Goal: Task Accomplishment & Management: Manage account settings

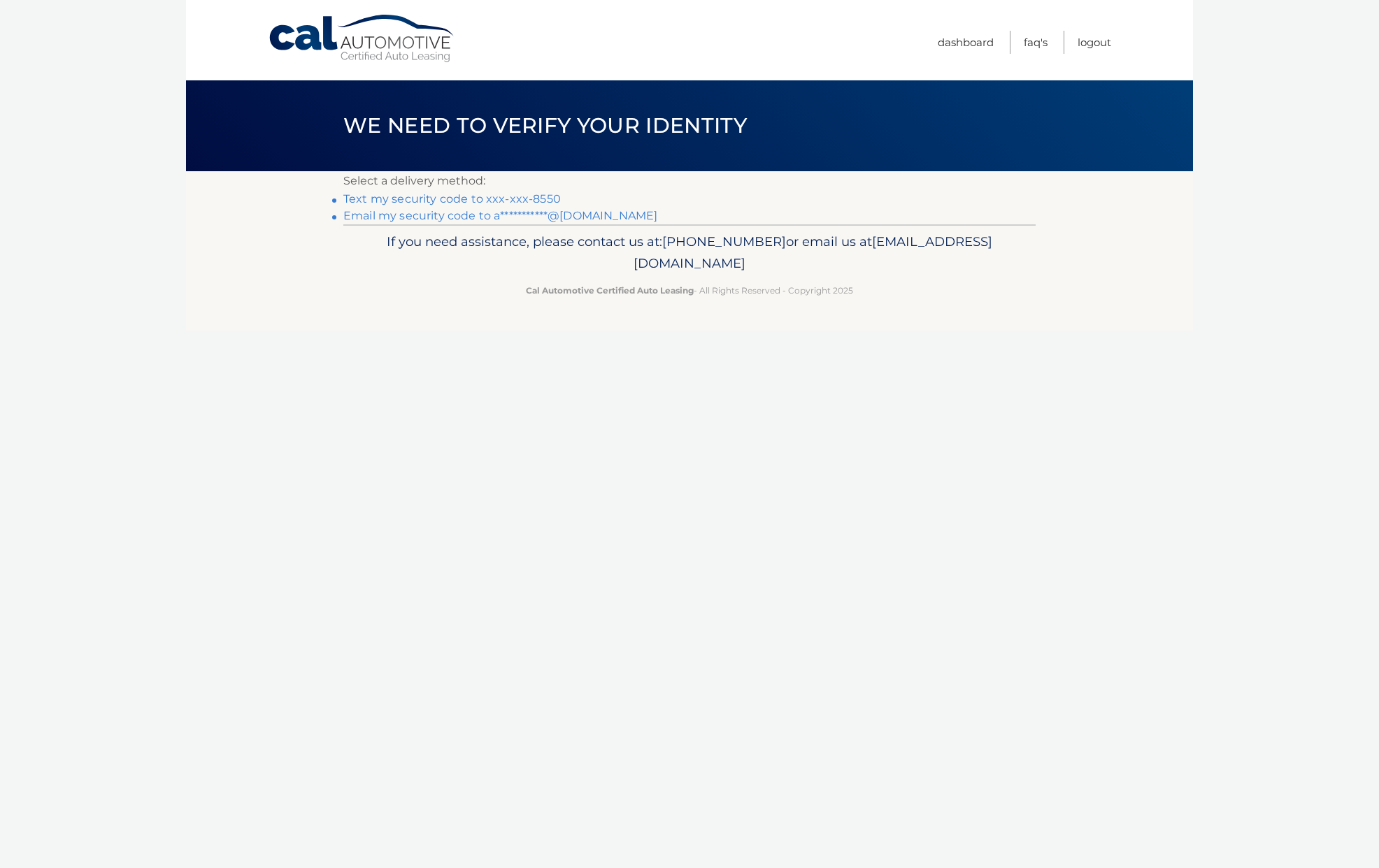
click at [534, 199] on link "Text my security code to xxx-xxx-8550" at bounding box center [452, 199] width 217 height 14
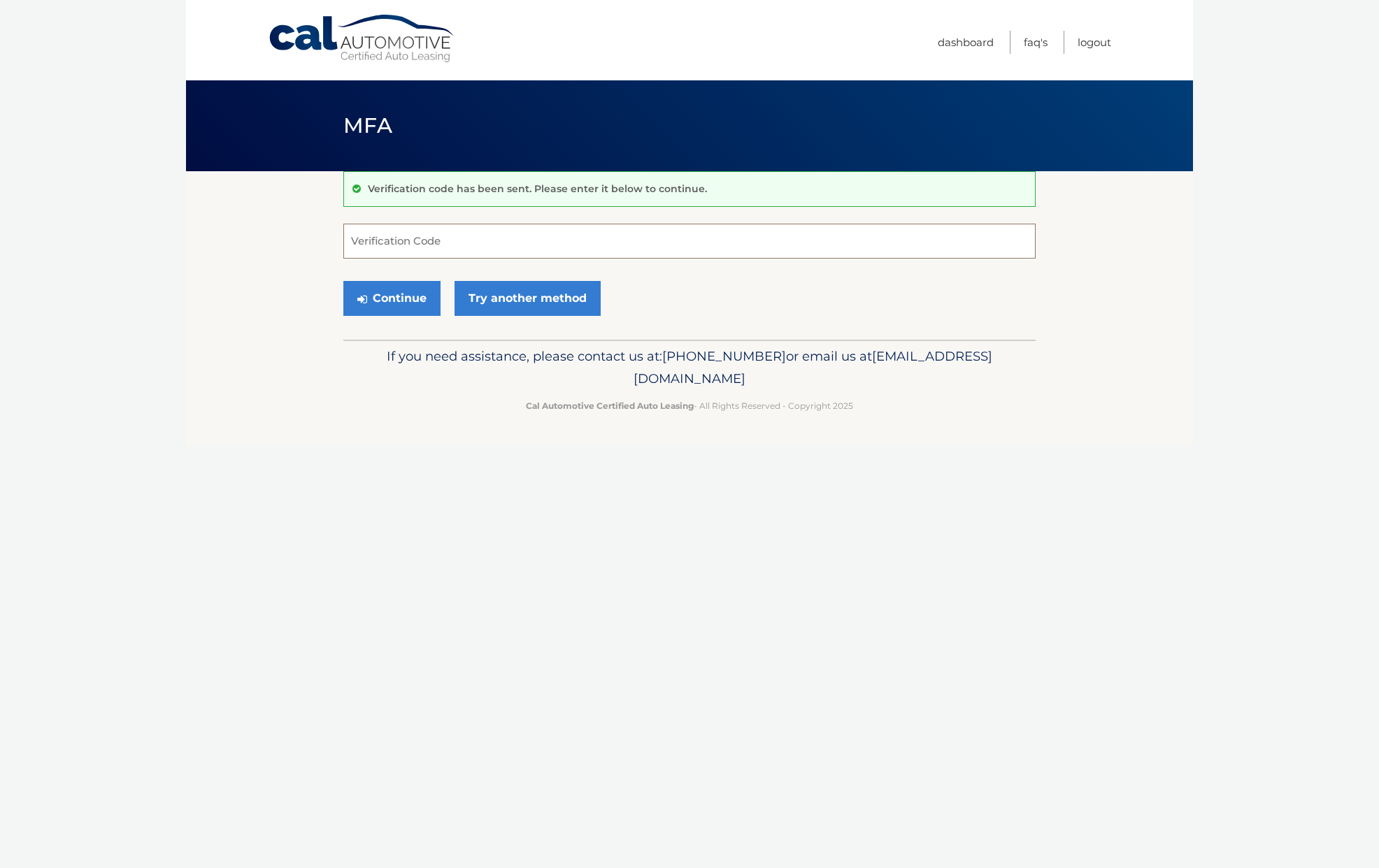
click at [549, 248] on input "Verification Code" at bounding box center [690, 241] width 692 height 35
type input "958983"
click at [422, 296] on button "Continue" at bounding box center [392, 298] width 98 height 35
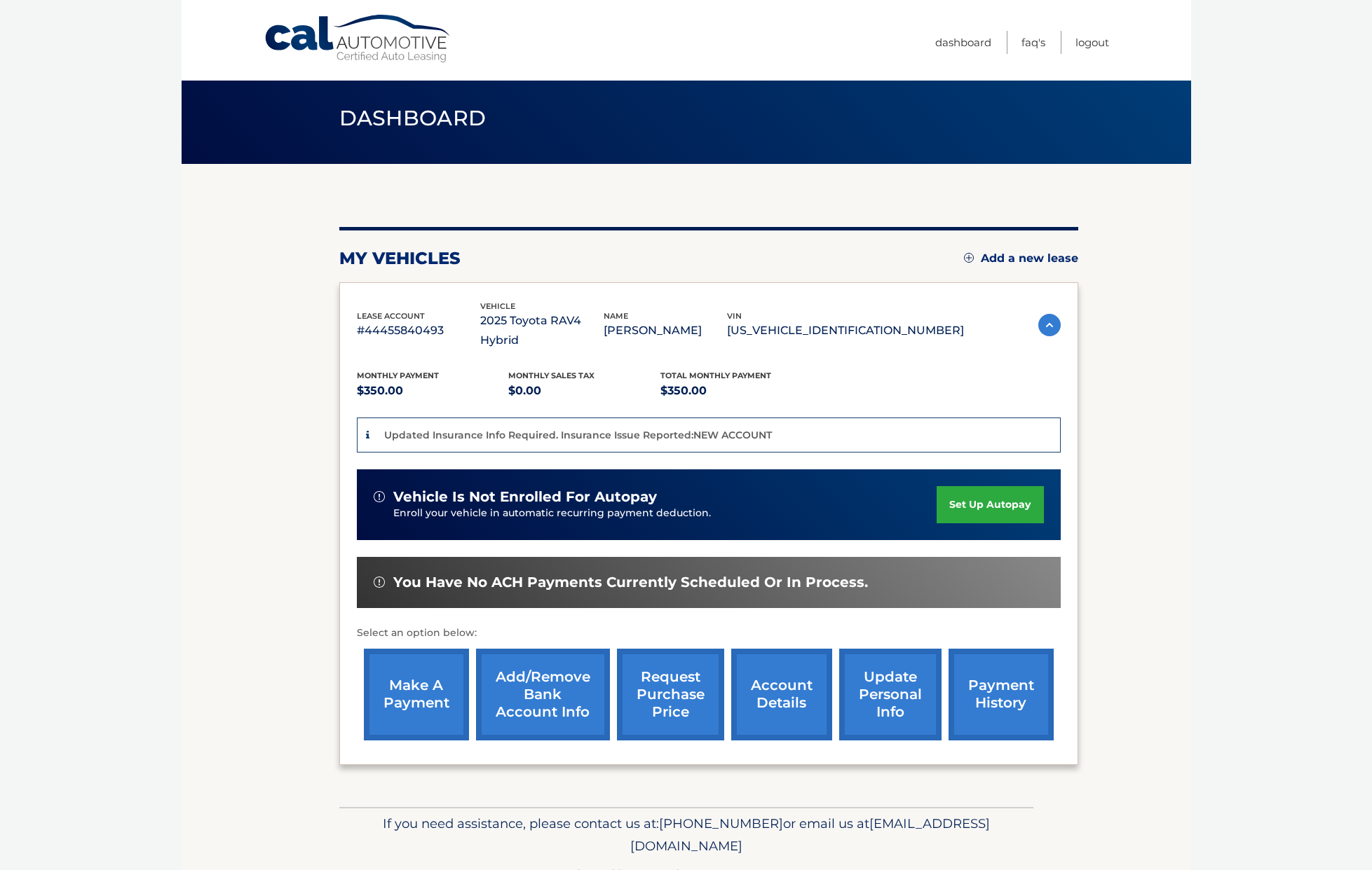
scroll to position [11, 0]
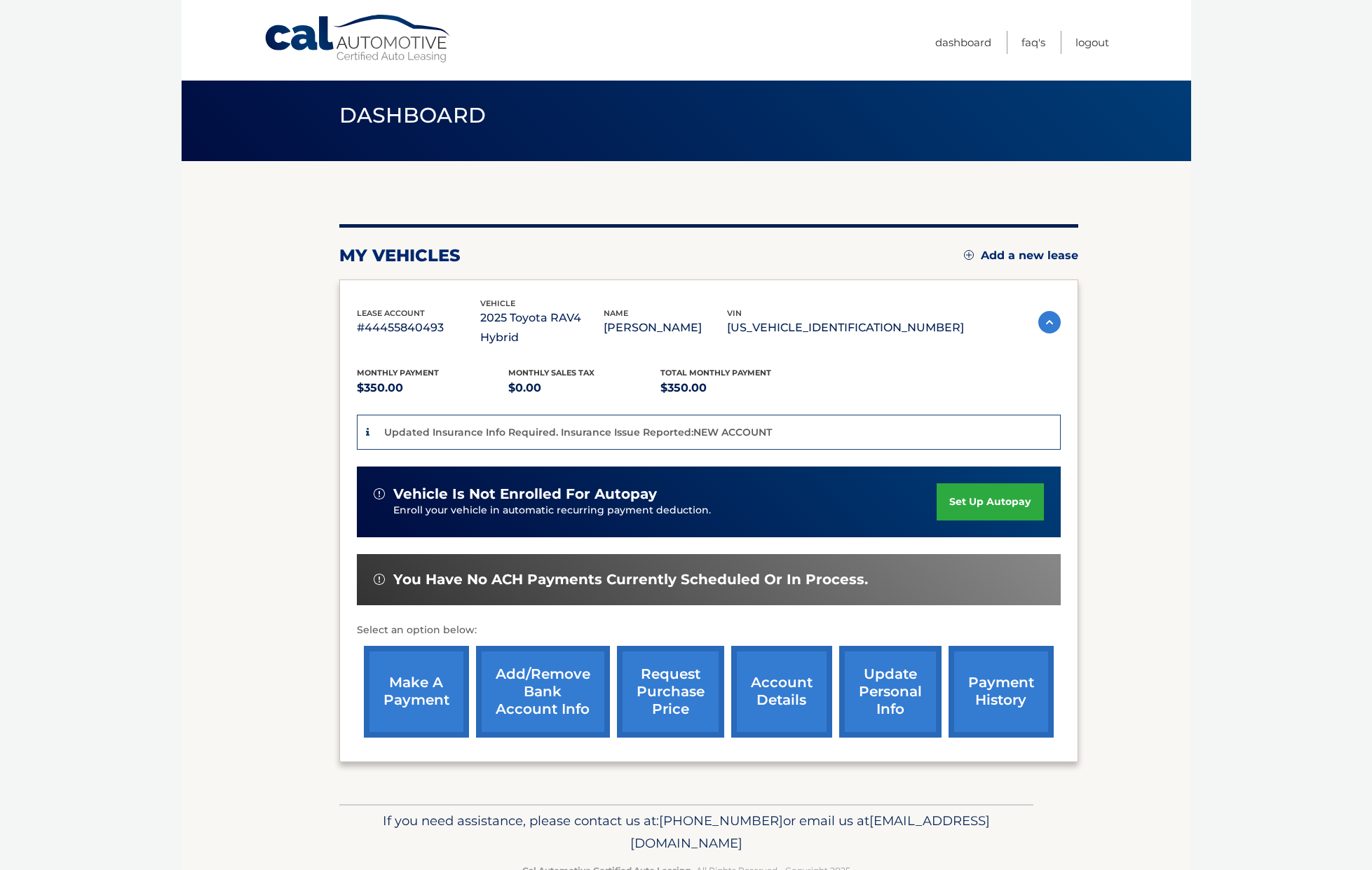
click at [431, 670] on link "make a payment" at bounding box center [417, 692] width 106 height 92
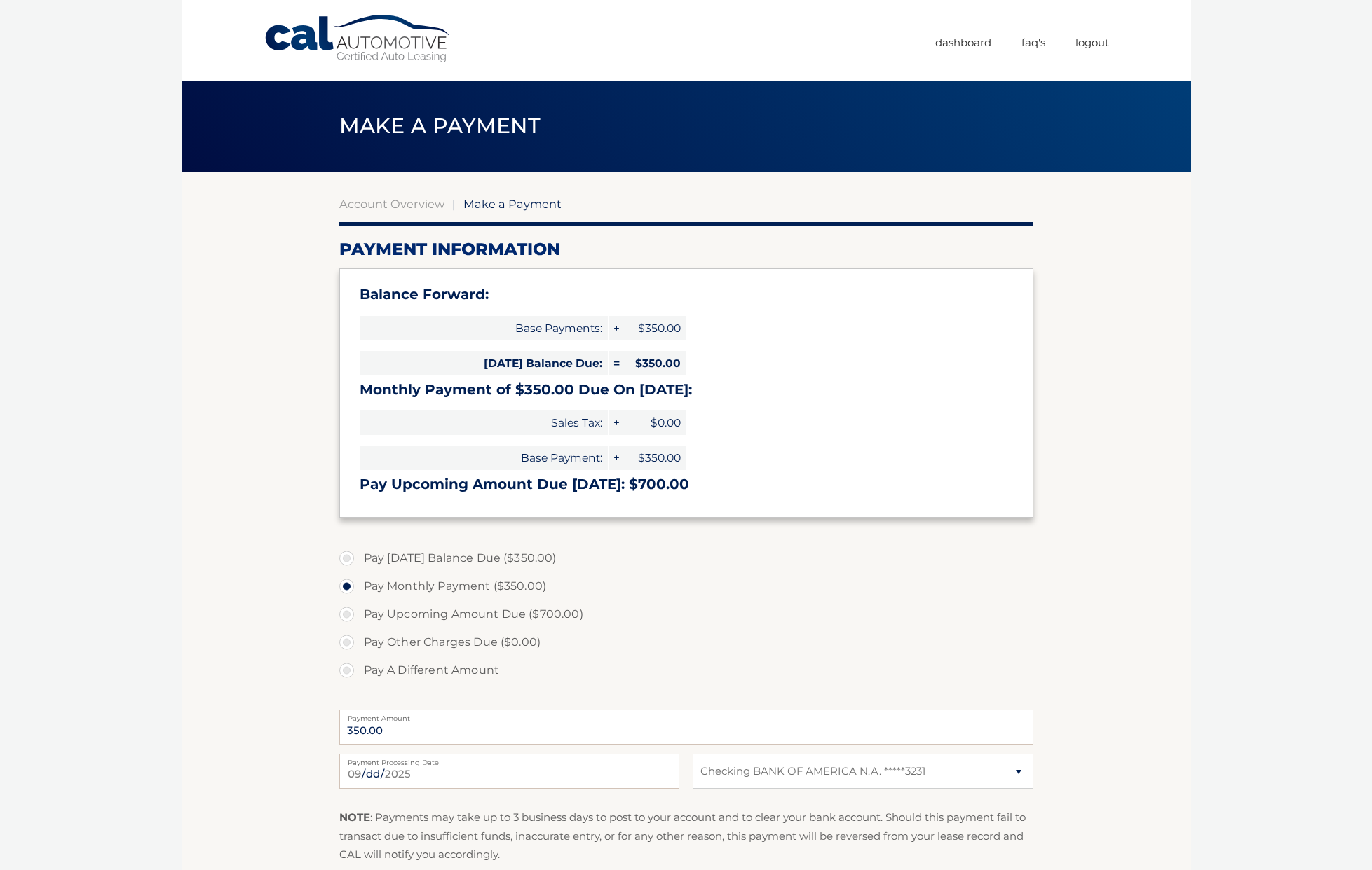
select select "ZWIzNTJkNzYtNWE5MC00ZTk4LThlODQtOWNjYWJlMjQ2MGIw"
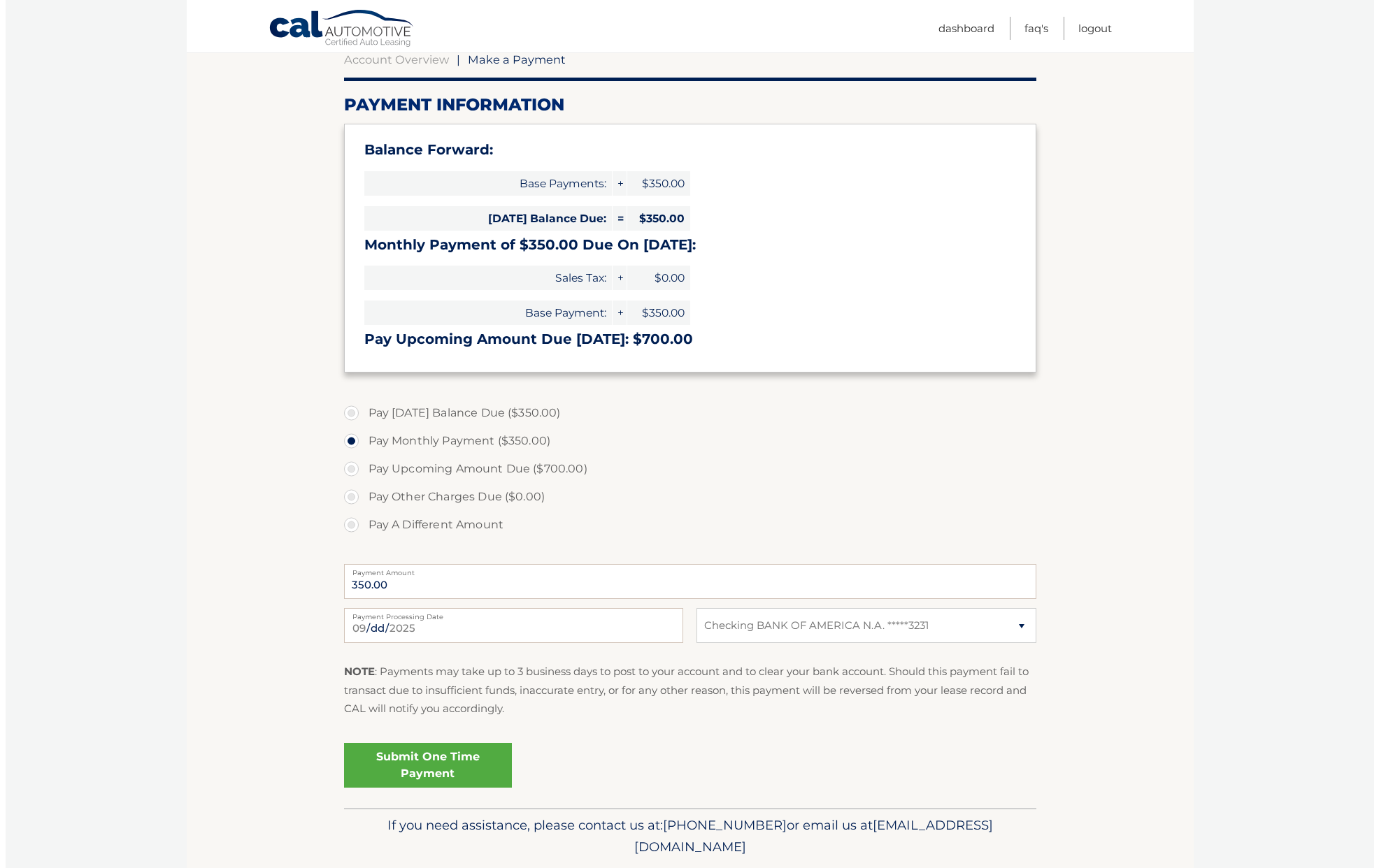
scroll to position [190, 0]
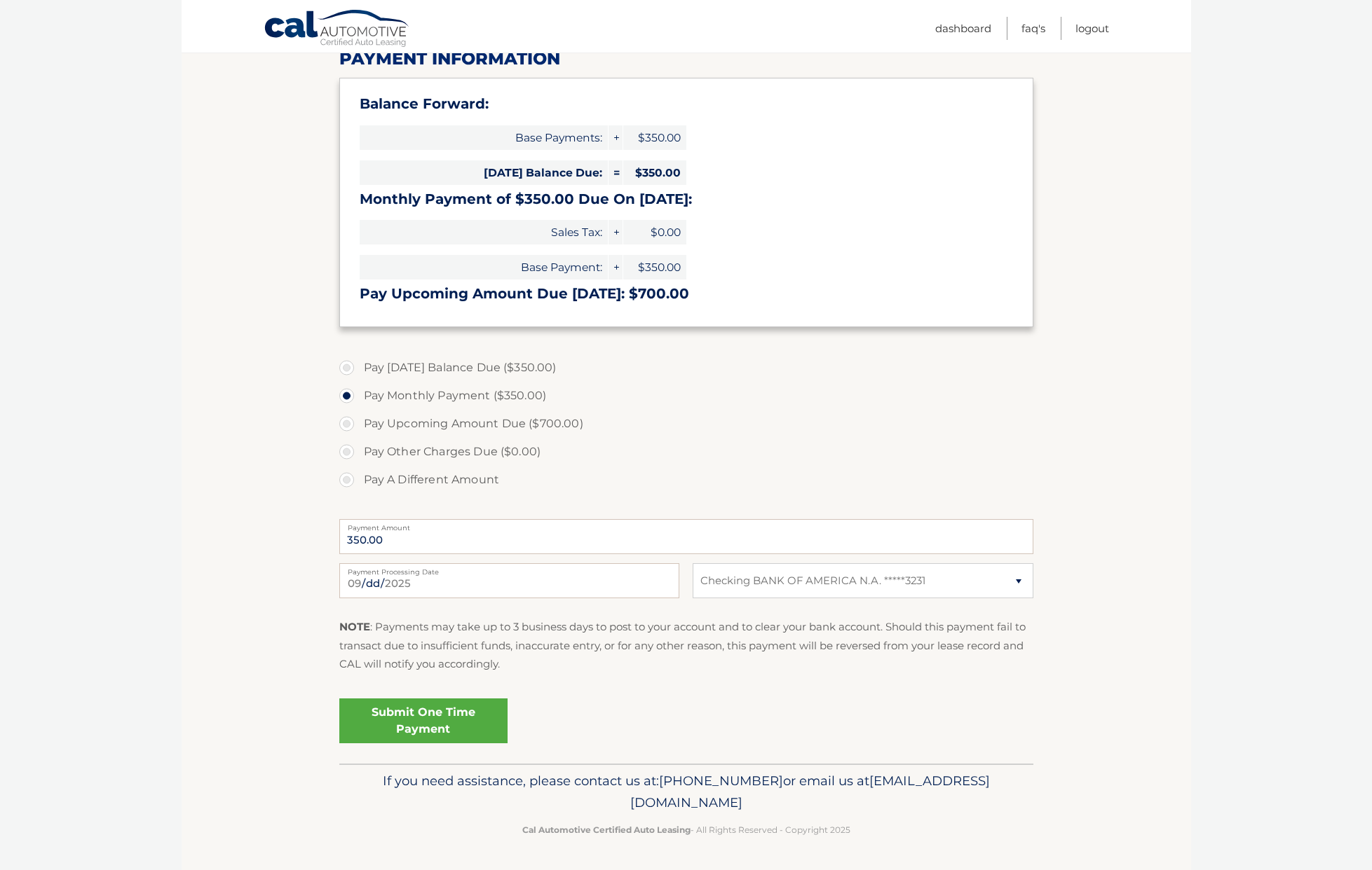
click at [482, 722] on link "Submit One Time Payment" at bounding box center [423, 721] width 168 height 45
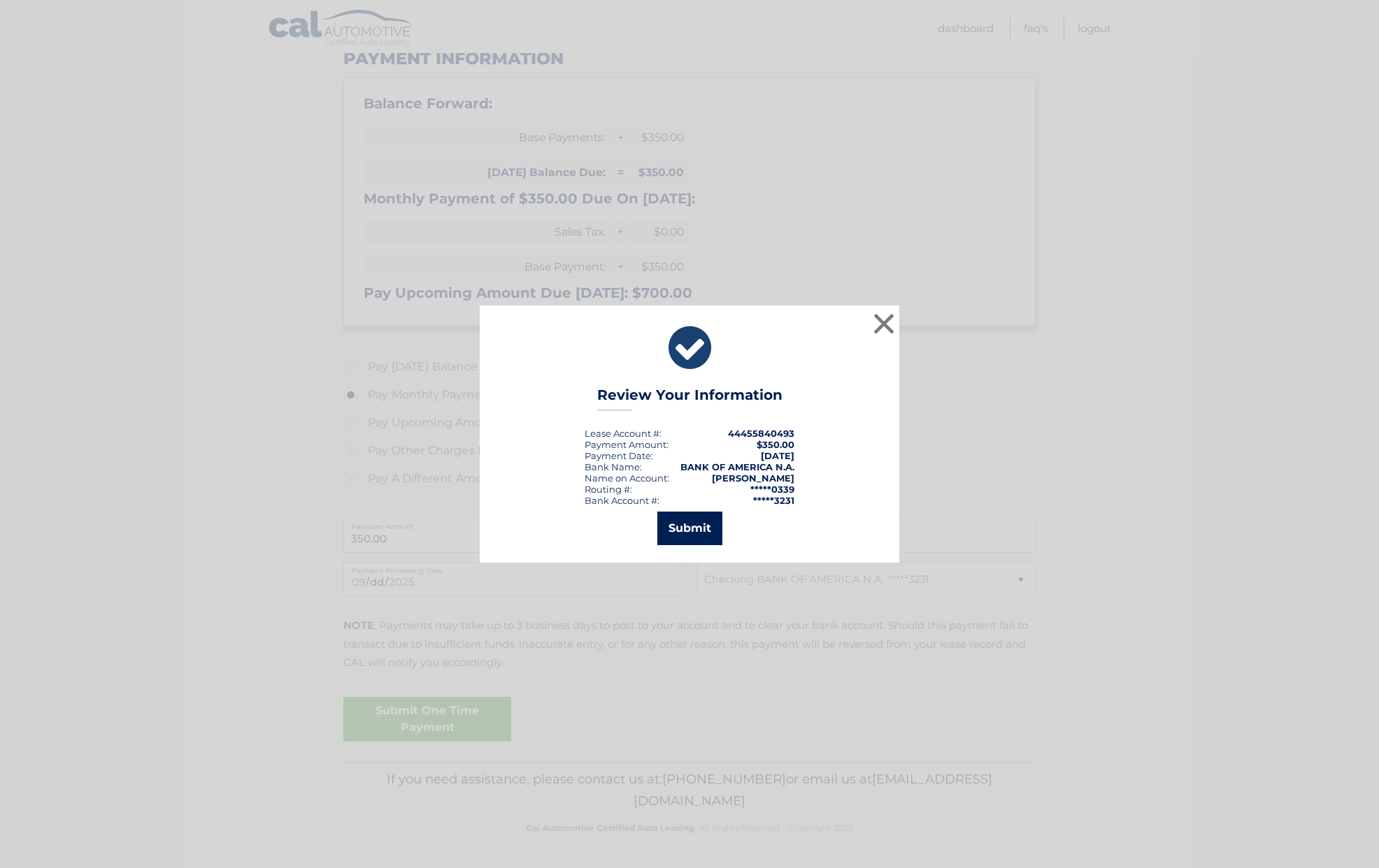
click at [700, 534] on button "Submit" at bounding box center [690, 529] width 65 height 33
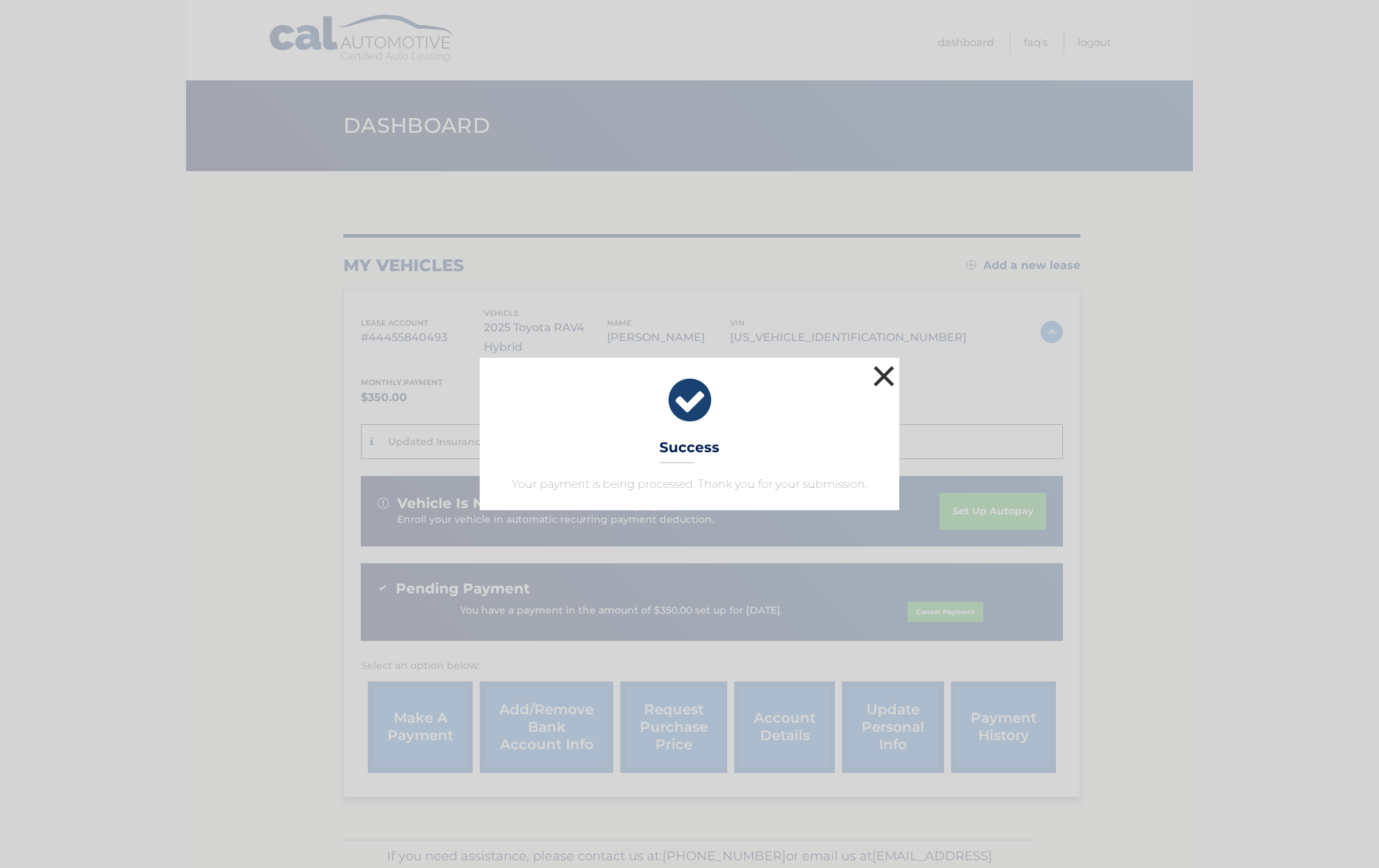
click at [889, 375] on button "×" at bounding box center [884, 375] width 28 height 28
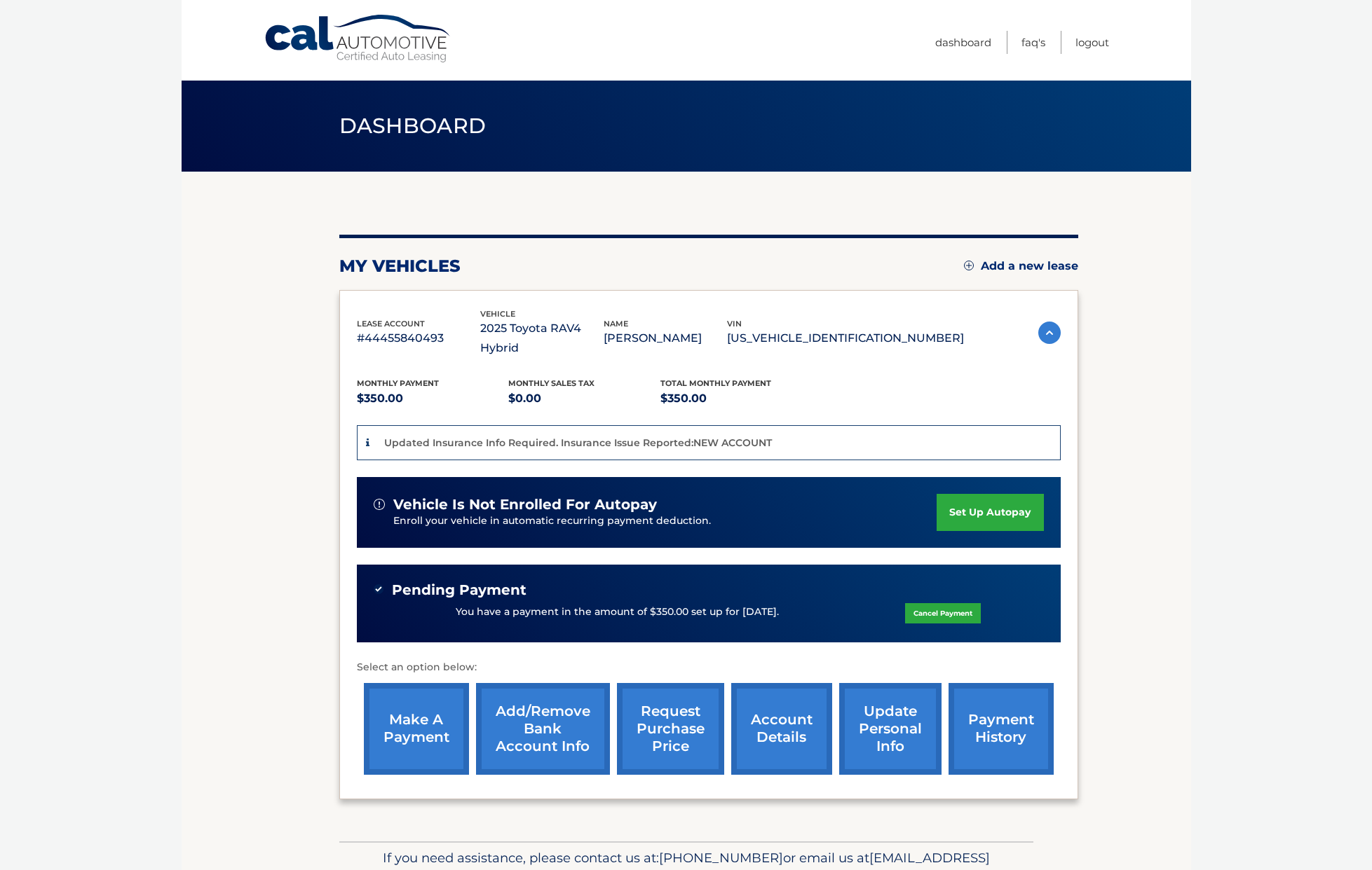
click at [1021, 711] on link "payment history" at bounding box center [1001, 729] width 106 height 92
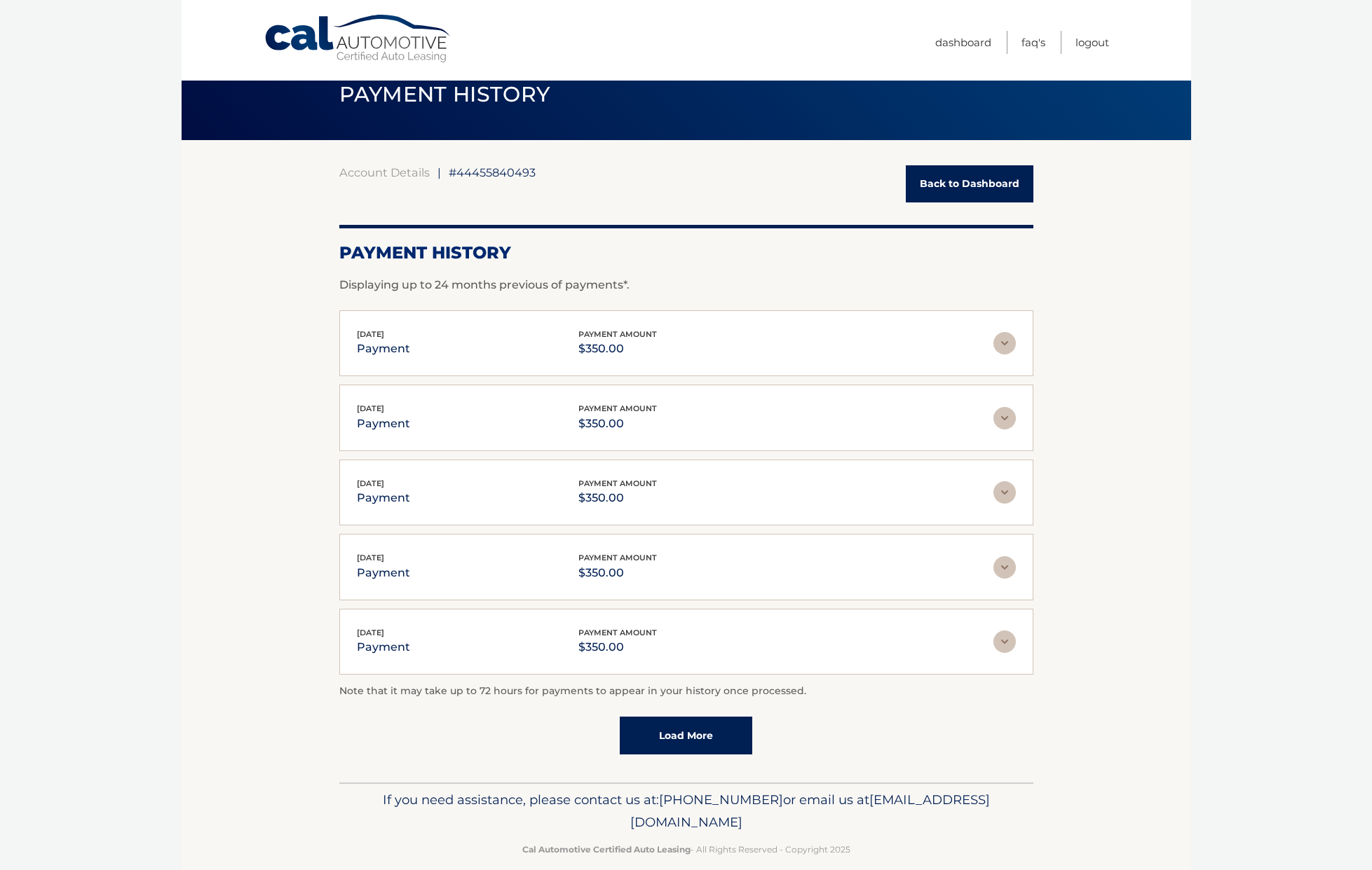
scroll to position [40, 0]
